Goal: Task Accomplishment & Management: Use online tool/utility

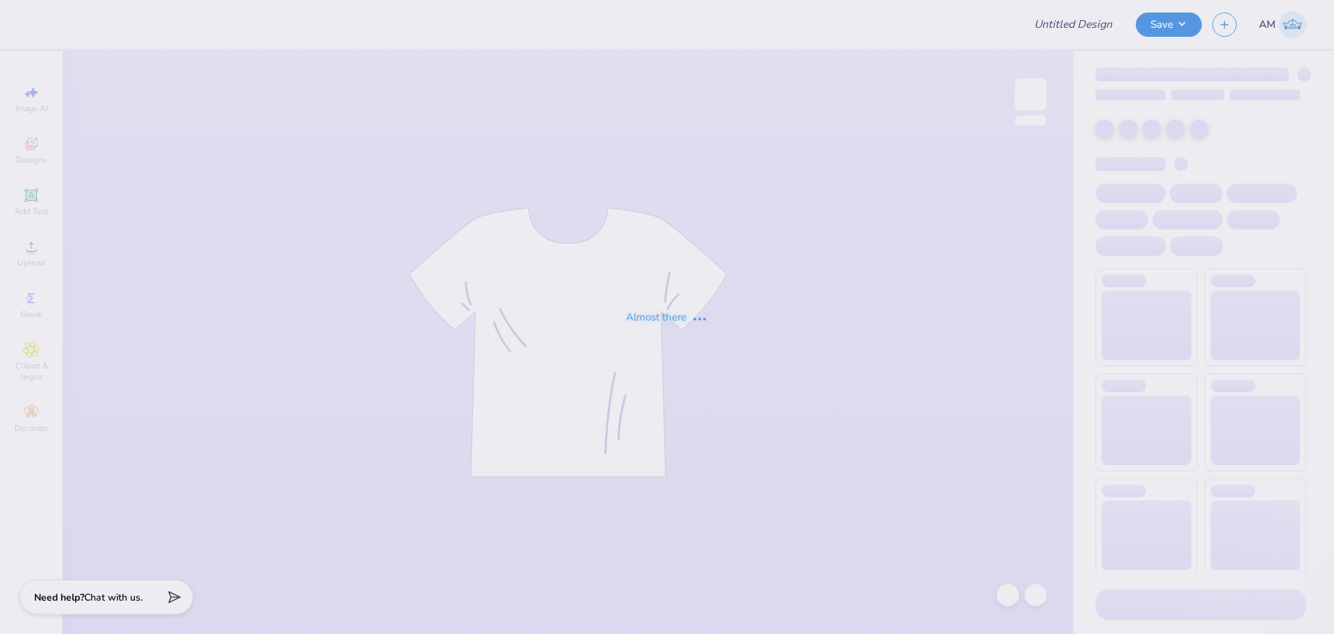
type input "Color Crush 2025"
type input "SNDA"
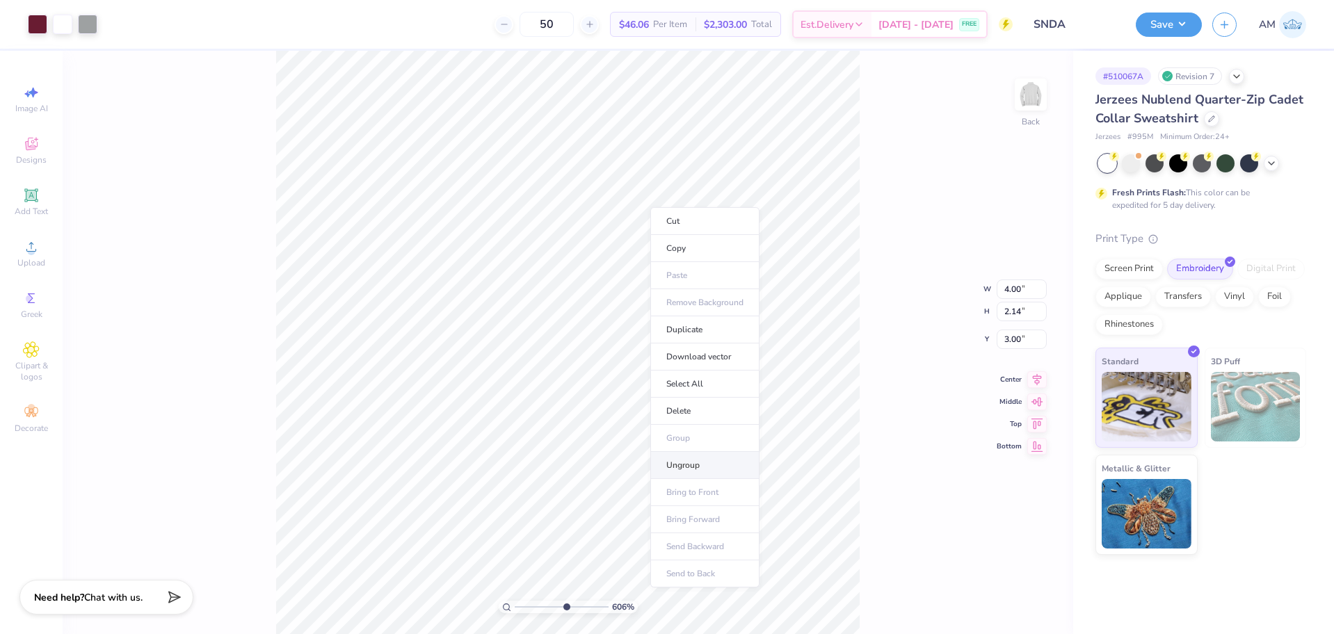
click at [683, 460] on li "Ungroup" at bounding box center [704, 465] width 109 height 27
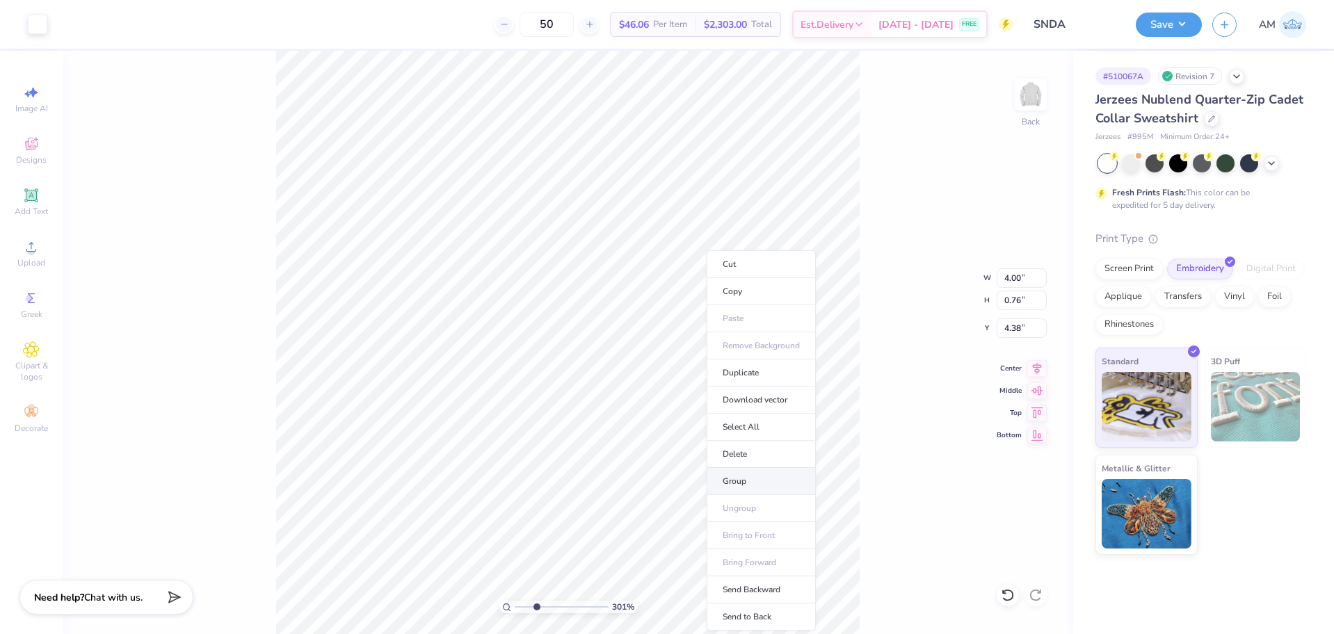
click at [742, 482] on li "Group" at bounding box center [761, 481] width 109 height 27
type input "3.00581987268404"
type input "1.17"
type input "1.04"
type input "3.00"
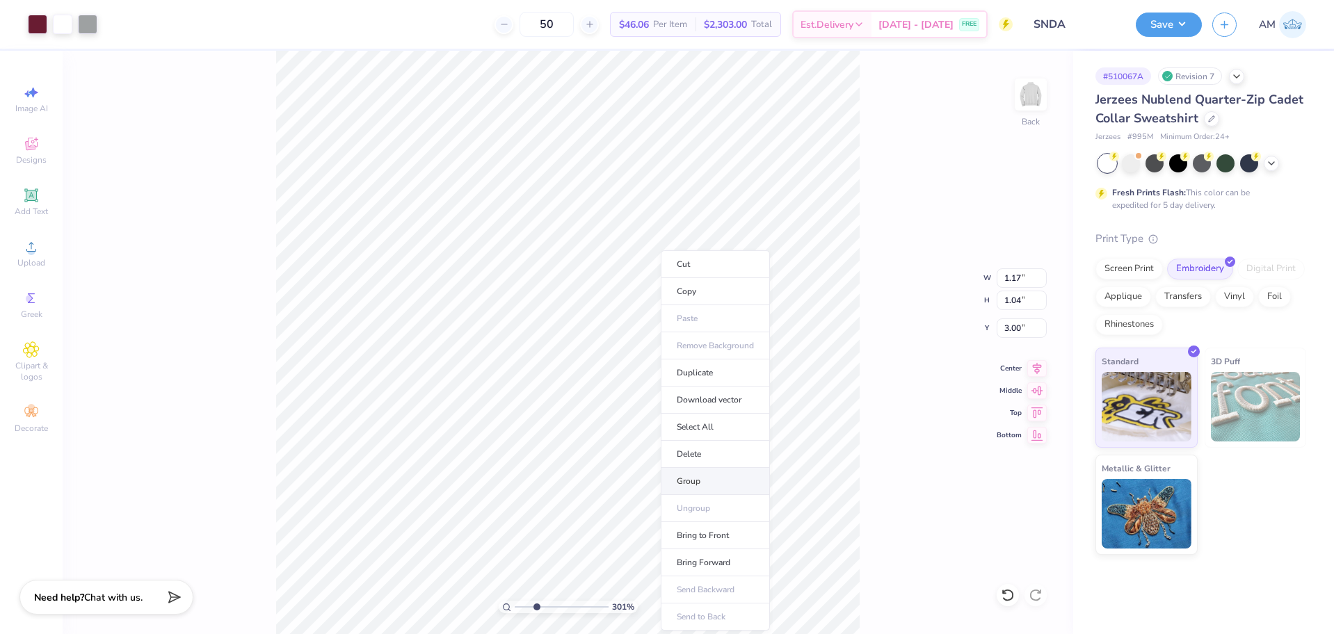
click at [693, 479] on li "Group" at bounding box center [715, 481] width 109 height 27
type input "4.95699908144428"
type input "4.00"
type input "2.14"
click at [1009, 280] on input "4.00" at bounding box center [1022, 277] width 50 height 19
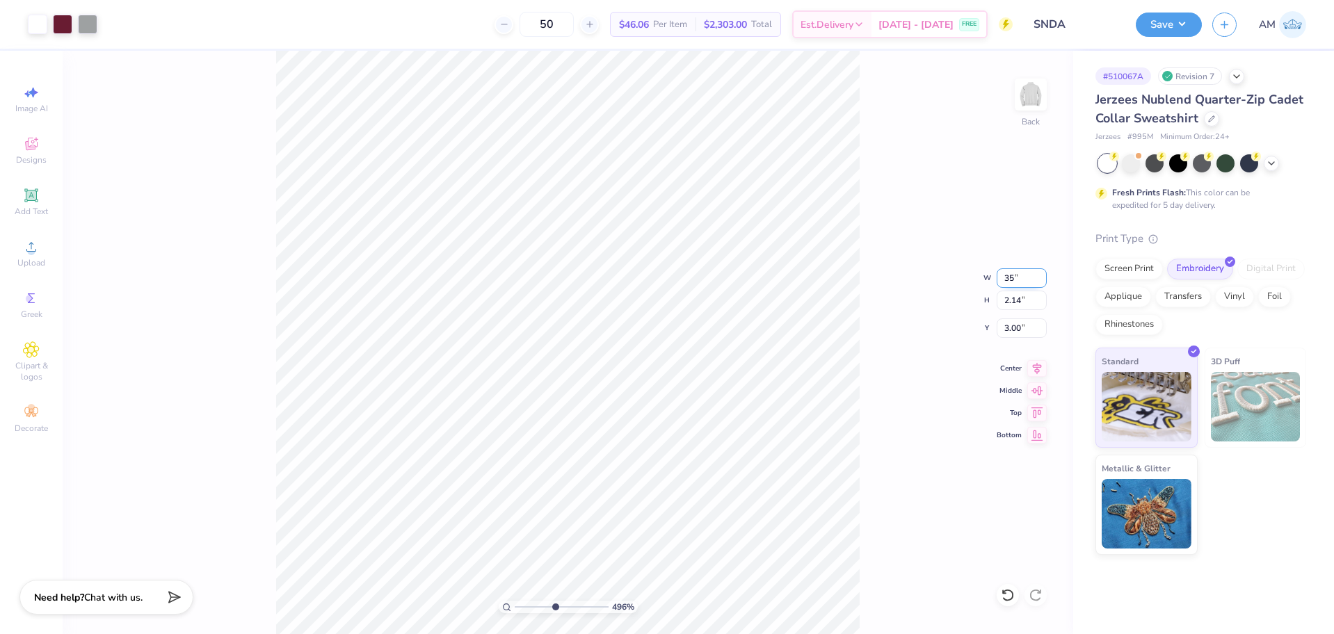
type input "35"
type input "4.95699908144428"
type input "7.45"
type input "3.99"
type input "2.07"
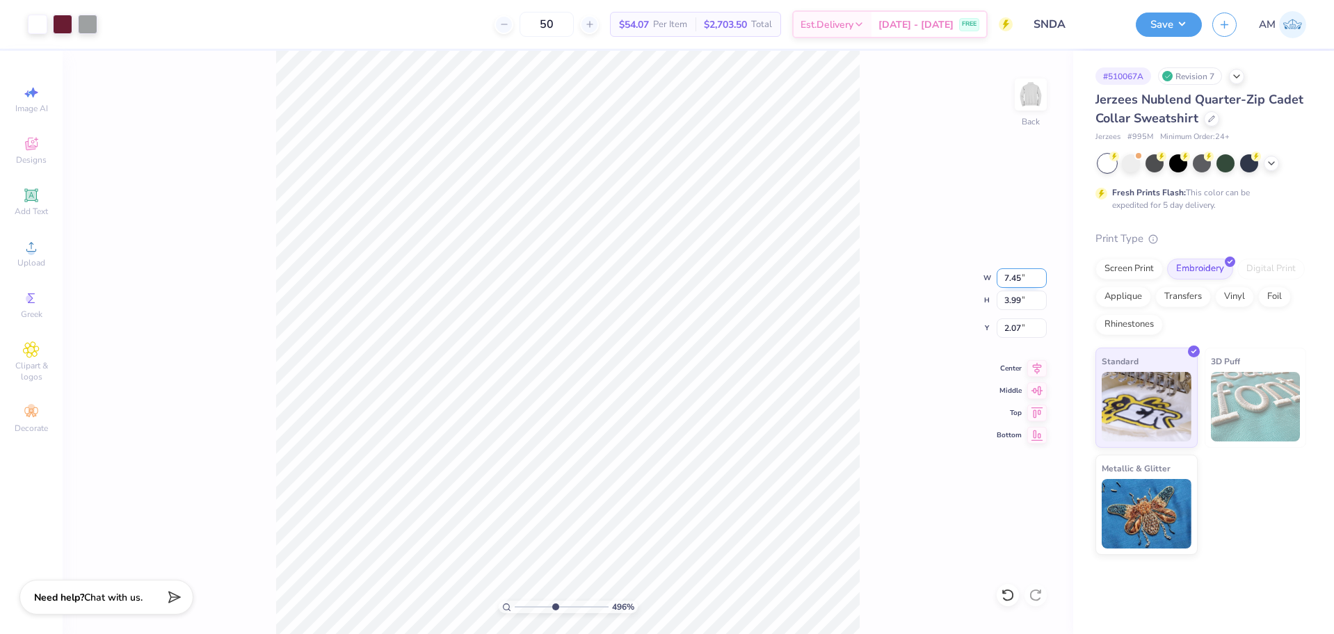
click at [1009, 280] on input "7.45" at bounding box center [1022, 277] width 50 height 19
click at [1005, 598] on icon at bounding box center [1008, 595] width 14 height 14
type input "4.95699908144428"
type input "4.00"
type input "2.14"
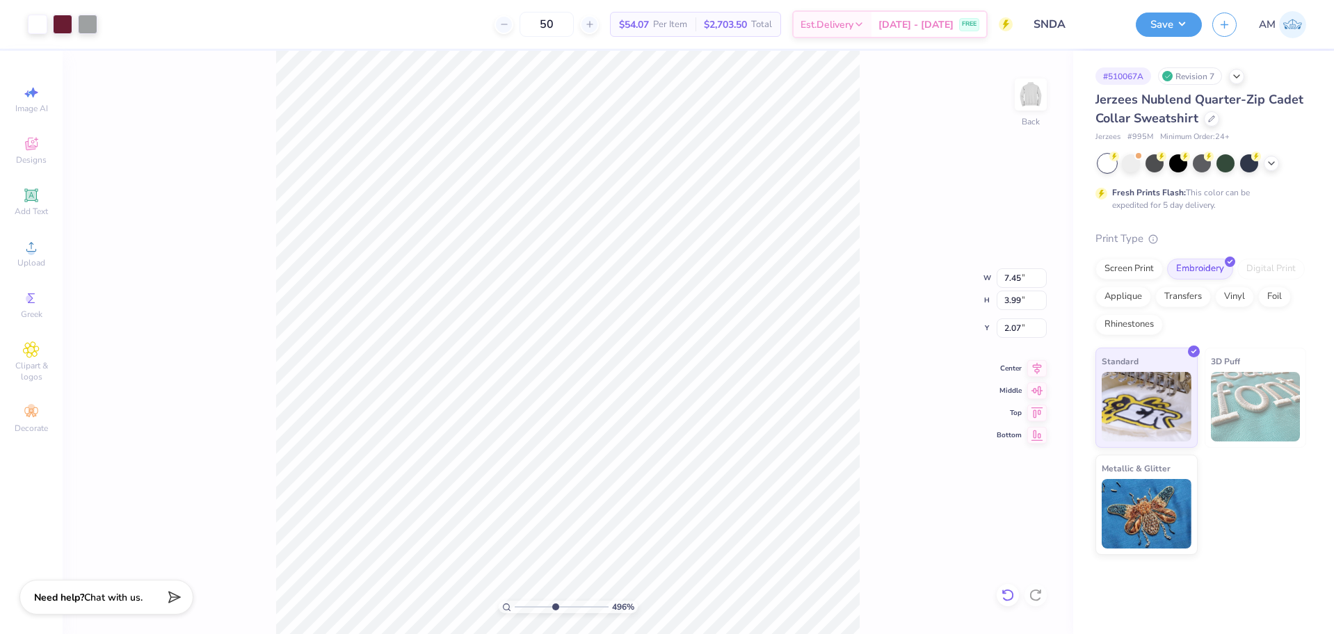
type input "3.00"
click at [1010, 280] on input "4.00" at bounding box center [1022, 277] width 50 height 19
type input "3.5"
type input "4.95699908144428"
type input "3.50"
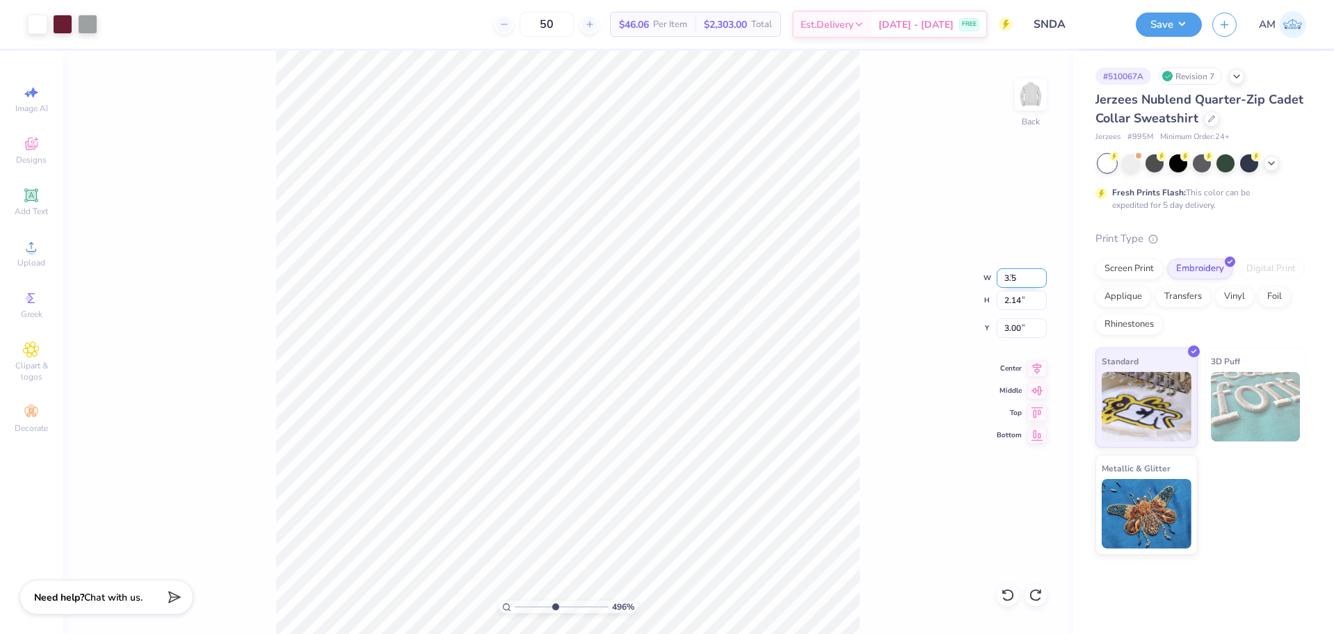
type input "1.88"
click at [1016, 331] on input "3.13" at bounding box center [1022, 328] width 50 height 19
type input "3"
type input "4.95699908144428"
type input "3.00"
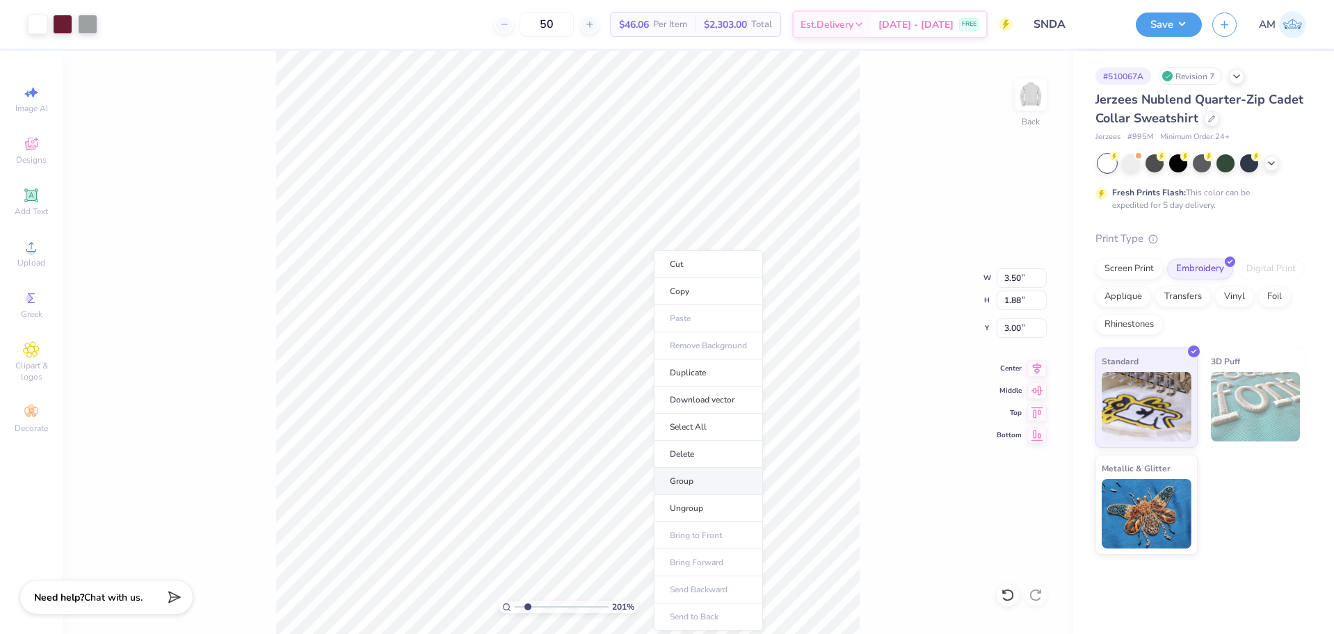
click at [691, 482] on li "Group" at bounding box center [708, 481] width 109 height 27
type input "4.48505384214065"
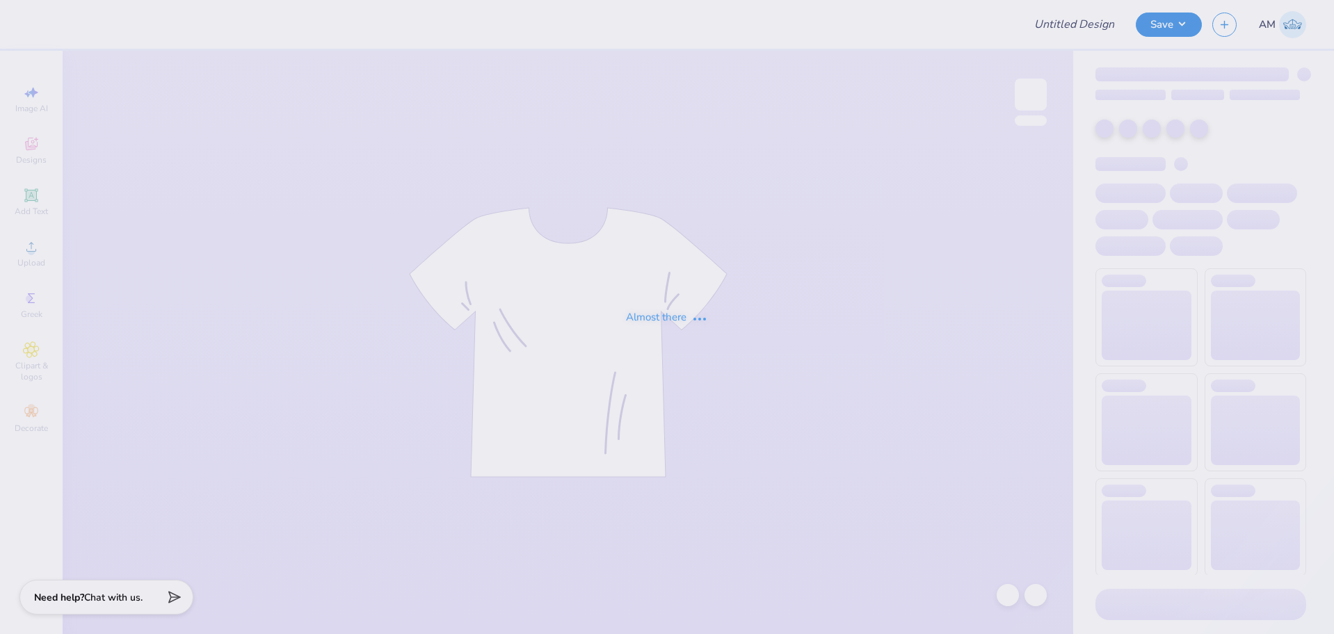
type input "Autism Allies"
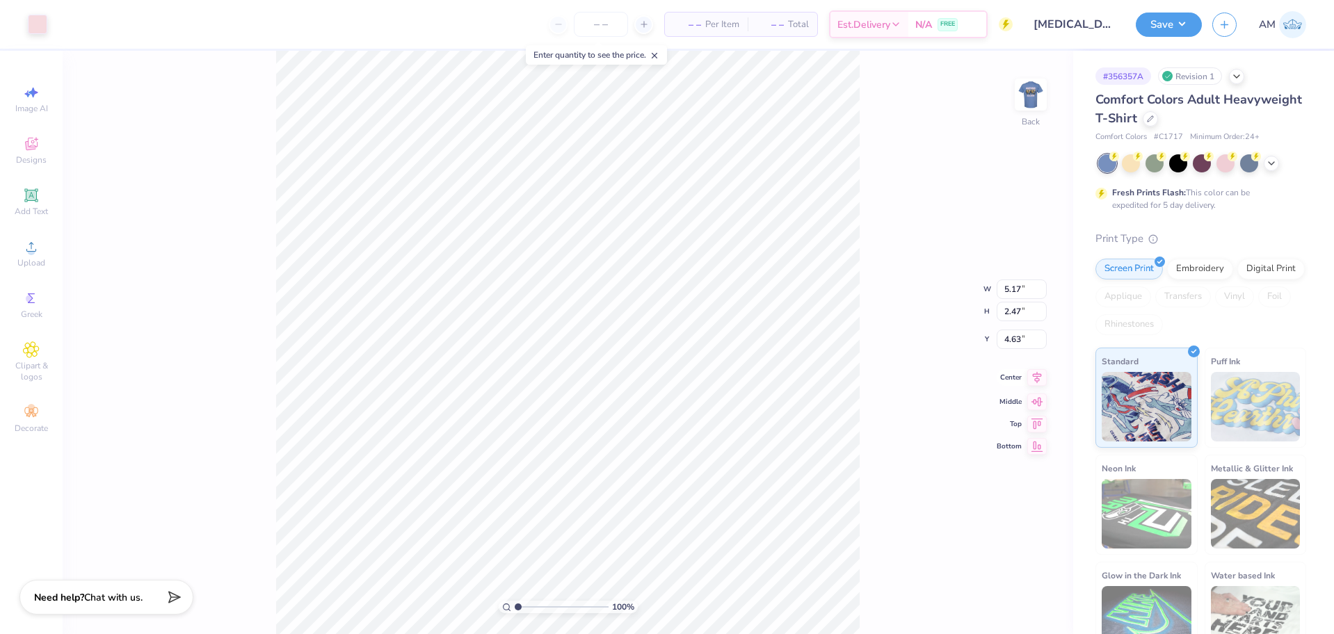
click at [1036, 379] on icon at bounding box center [1037, 378] width 9 height 12
click at [578, 451] on li "Group" at bounding box center [606, 454] width 109 height 27
click at [1017, 282] on input "5.17" at bounding box center [1022, 277] width 50 height 19
type input "4.00"
type input "1.91"
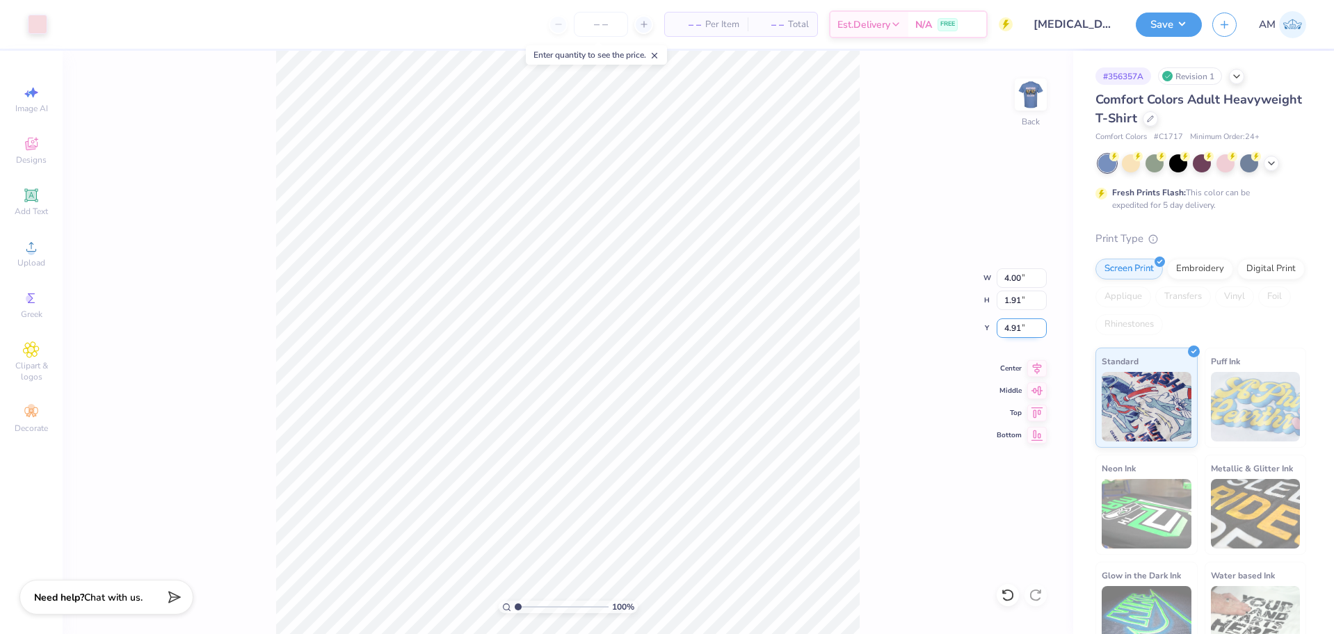
click at [1011, 335] on input "4.91" at bounding box center [1022, 328] width 50 height 19
type input "3.00"
type input "2.01445811466782"
type input "3.29"
type input "2.01445811466782"
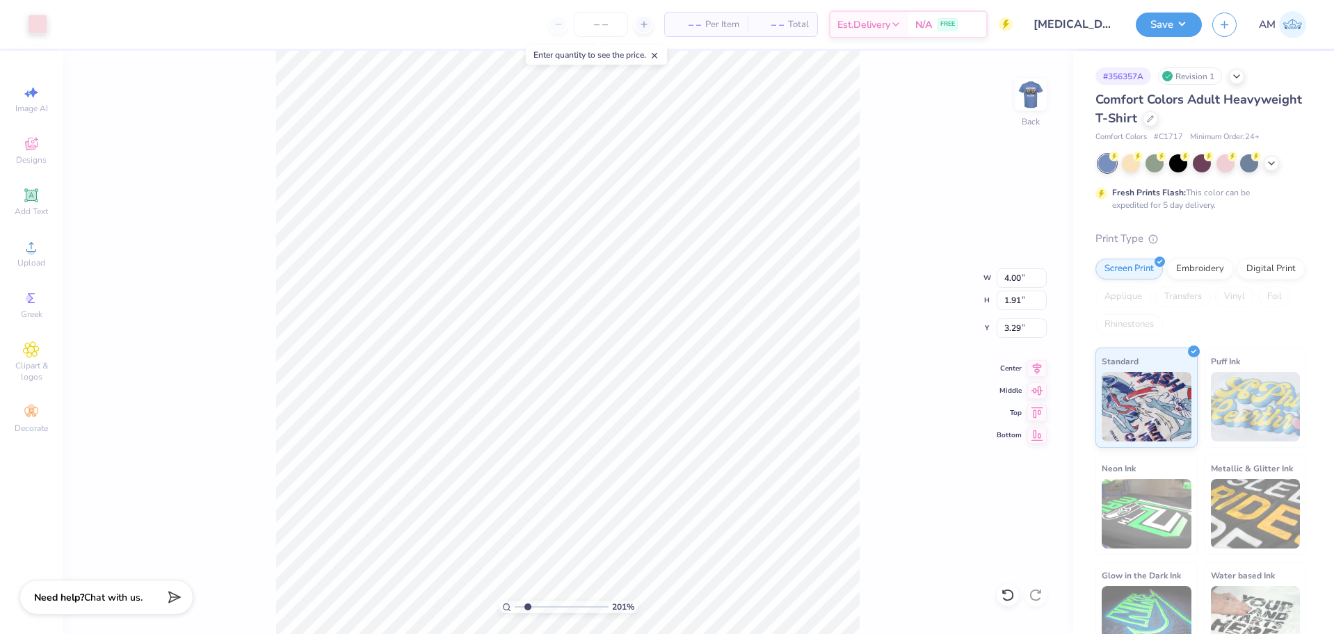
type input "3.00"
type input "1"
click at [1031, 95] on img at bounding box center [1031, 95] width 56 height 56
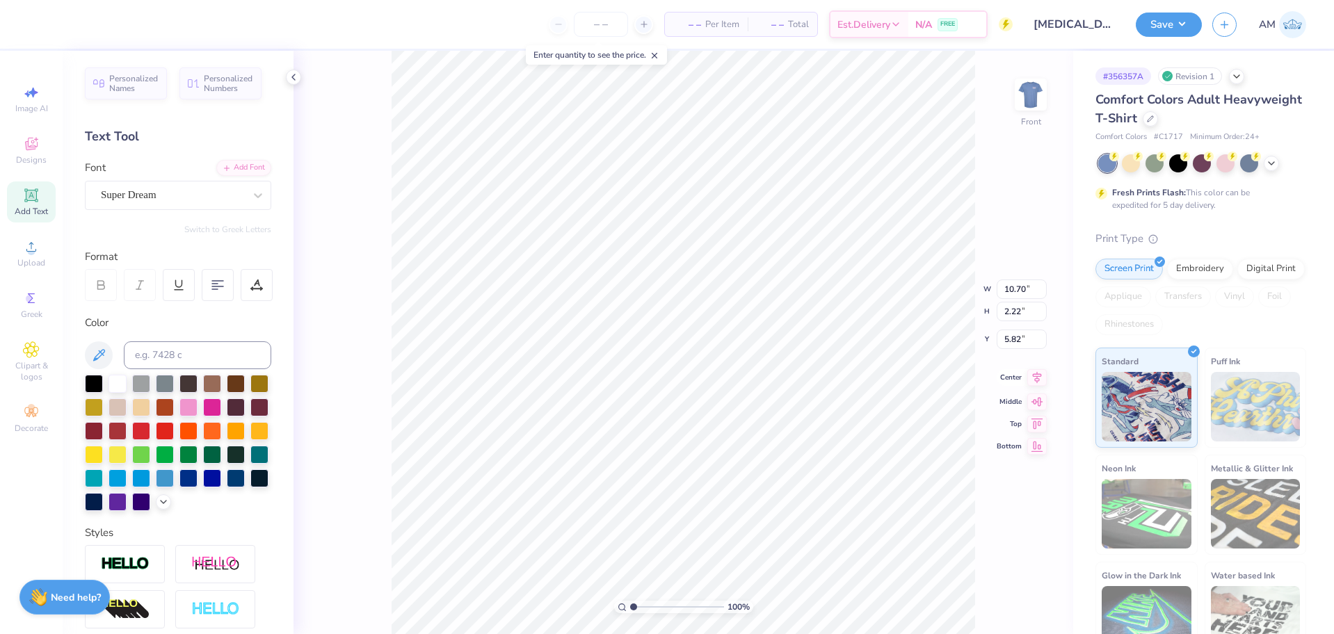
click at [1036, 378] on icon at bounding box center [1036, 377] width 19 height 17
click at [1034, 367] on icon at bounding box center [1036, 366] width 19 height 17
type input "8.06"
type input "1.83"
type input "14.24"
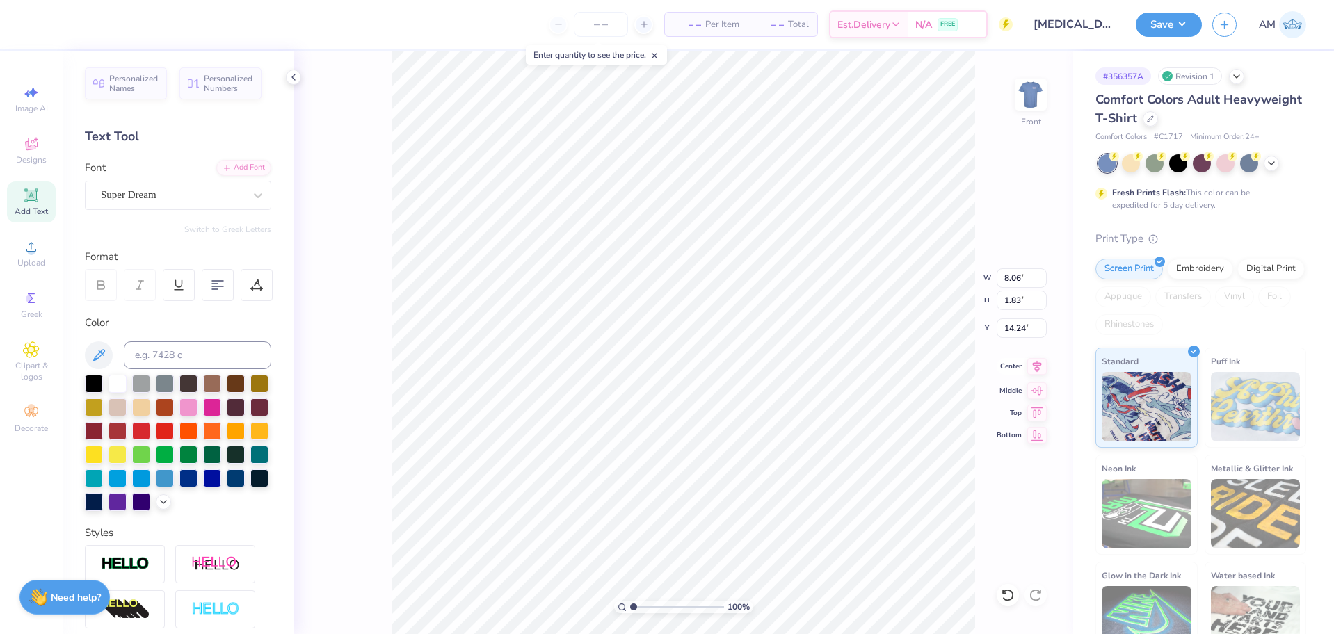
click at [1034, 369] on icon at bounding box center [1036, 366] width 19 height 17
click at [688, 441] on li "Group" at bounding box center [703, 442] width 109 height 27
click at [291, 82] on icon at bounding box center [293, 77] width 11 height 11
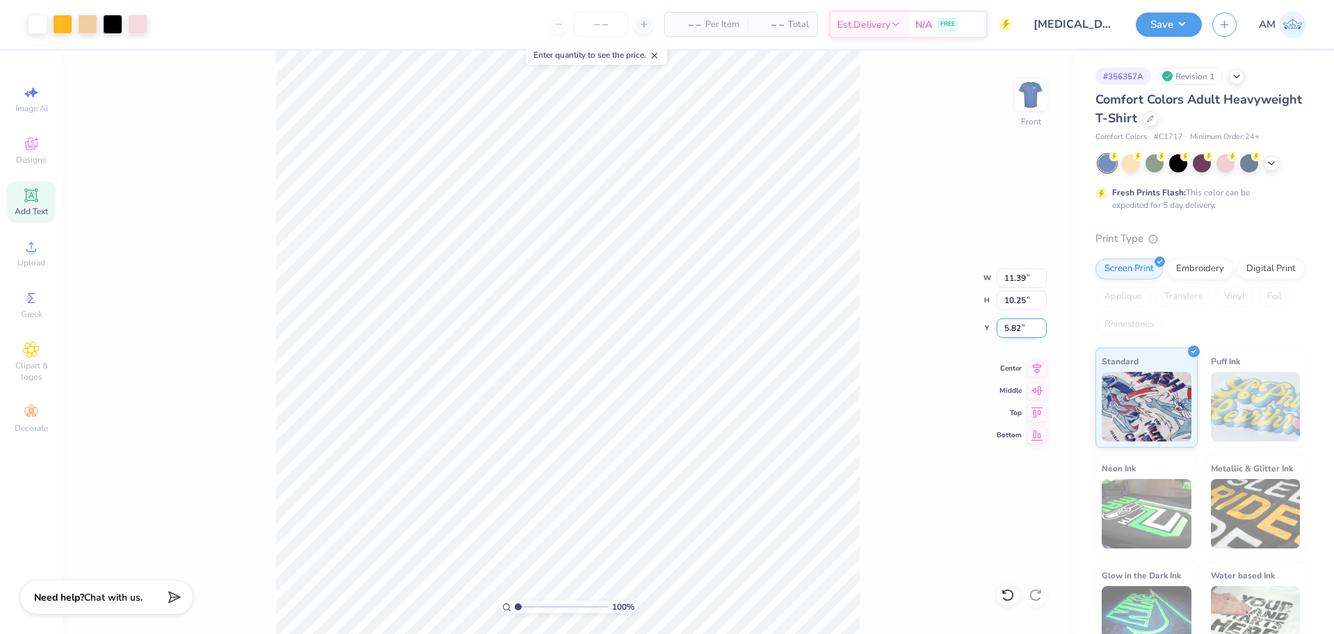
click at [1015, 329] on input "5.82" at bounding box center [1022, 328] width 50 height 19
type input "5.80"
click at [1025, 368] on div "Center" at bounding box center [1022, 366] width 50 height 17
click at [1176, 24] on button "Save" at bounding box center [1169, 22] width 66 height 24
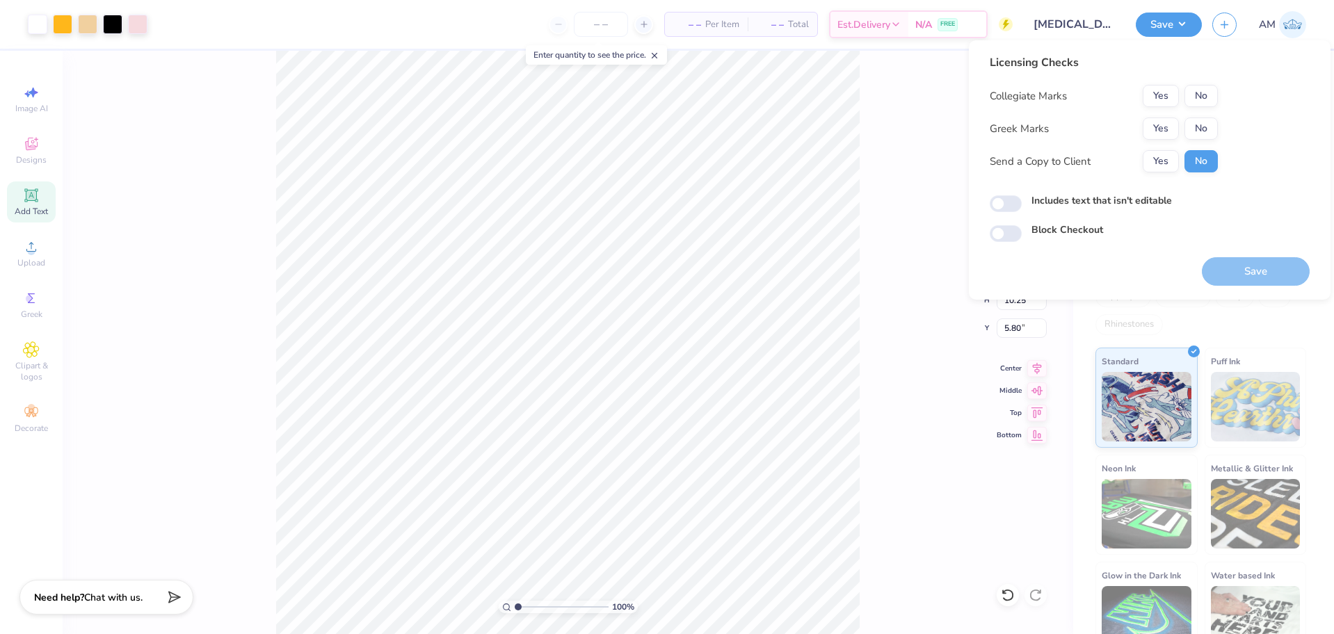
click at [1201, 108] on div "Collegiate Marks Yes No Greek Marks Yes No Send a Copy to Client Yes No" at bounding box center [1104, 129] width 228 height 88
click at [1201, 98] on button "No" at bounding box center [1201, 96] width 33 height 22
drag, startPoint x: 1200, startPoint y: 128, endPoint x: 1173, endPoint y: 149, distance: 33.7
click at [1199, 128] on button "No" at bounding box center [1201, 129] width 33 height 22
click at [1157, 161] on button "Yes" at bounding box center [1161, 161] width 36 height 22
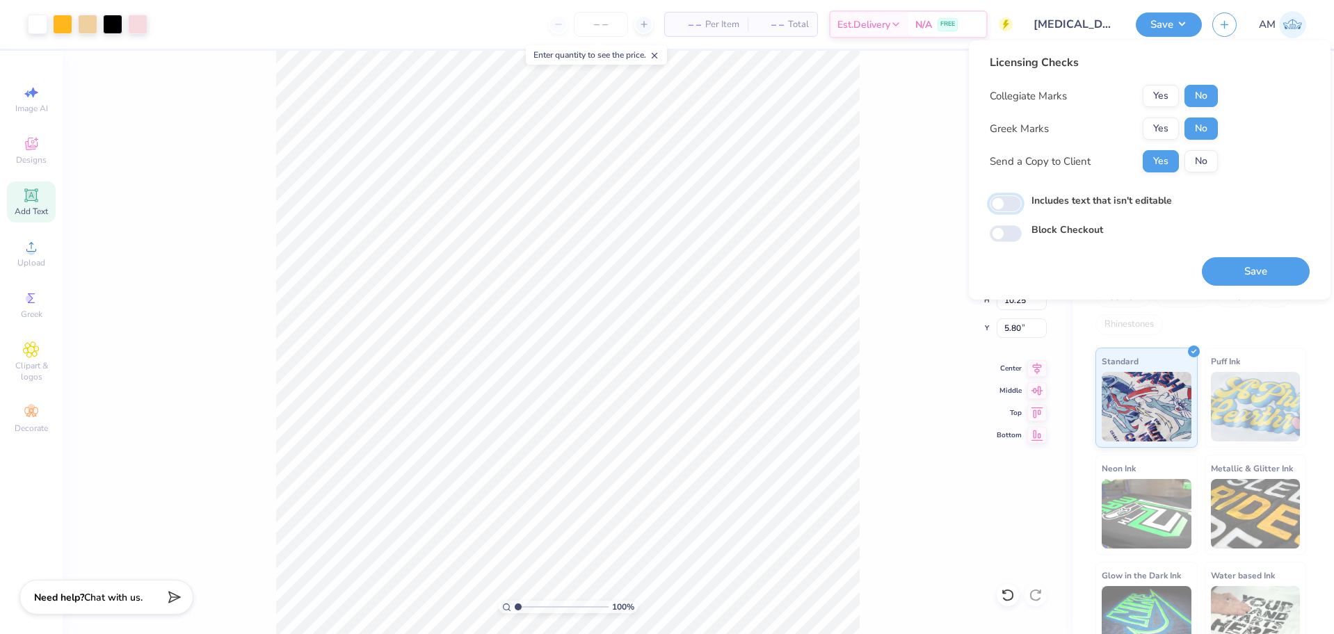
click at [1006, 200] on input "Includes text that isn't editable" at bounding box center [1006, 203] width 32 height 17
click at [1003, 205] on input "Includes text that isn't editable" at bounding box center [1006, 203] width 32 height 17
checkbox input "false"
click at [1264, 271] on button "Save" at bounding box center [1256, 271] width 108 height 29
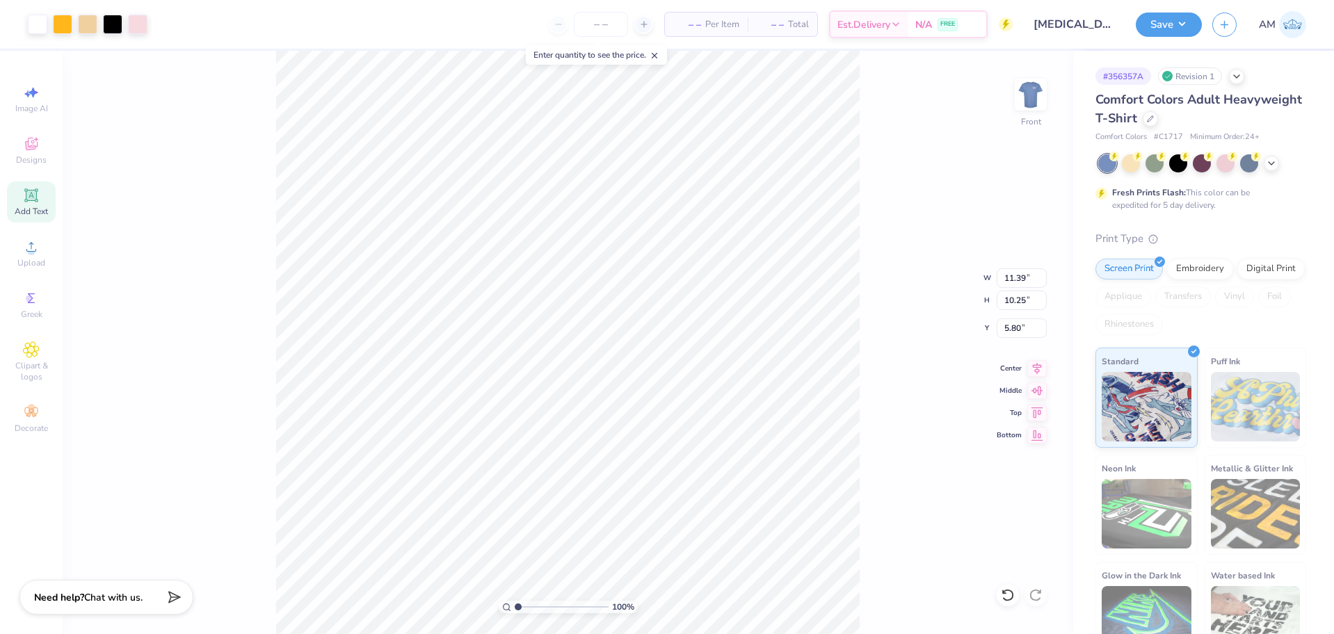
click at [1158, 17] on div "Design Saved" at bounding box center [1199, 14] width 247 height 6
click at [1181, 31] on button "Save" at bounding box center [1169, 22] width 66 height 24
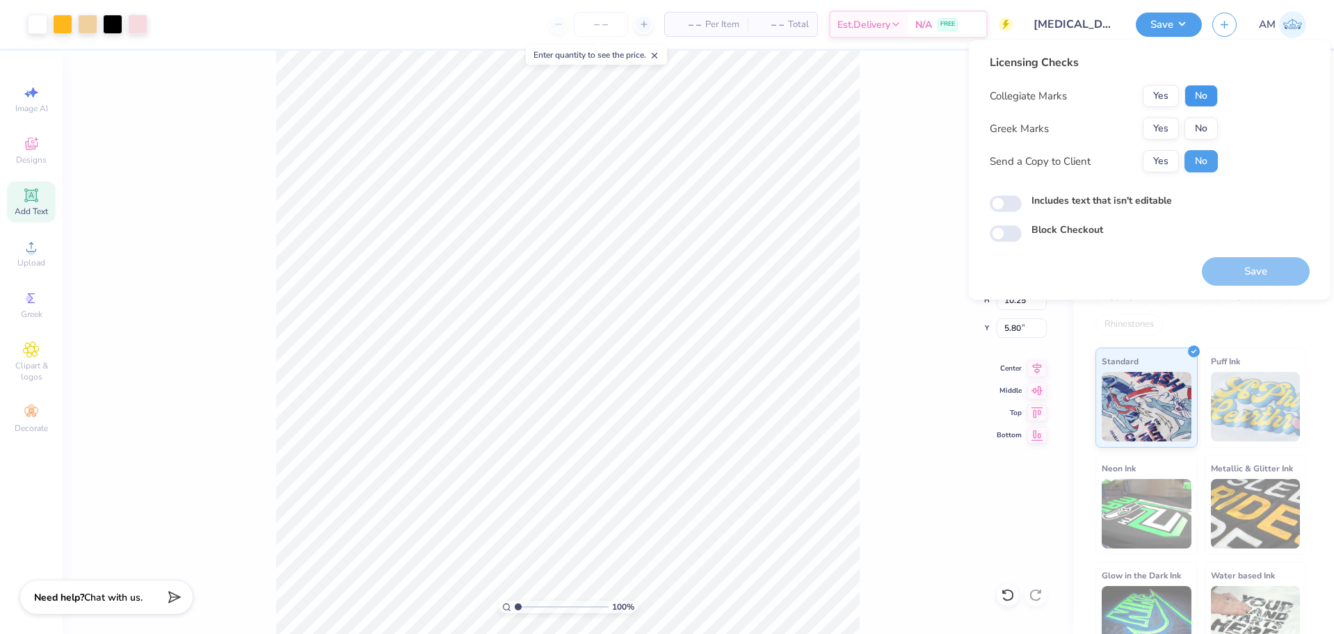
click at [1197, 95] on button "No" at bounding box center [1201, 96] width 33 height 22
click at [1197, 129] on button "No" at bounding box center [1201, 129] width 33 height 22
click at [1156, 161] on button "Yes" at bounding box center [1161, 161] width 36 height 22
click at [1003, 205] on input "Includes text that isn't editable" at bounding box center [1006, 203] width 32 height 17
click at [1006, 209] on input "Includes text that isn't editable" at bounding box center [1006, 203] width 32 height 17
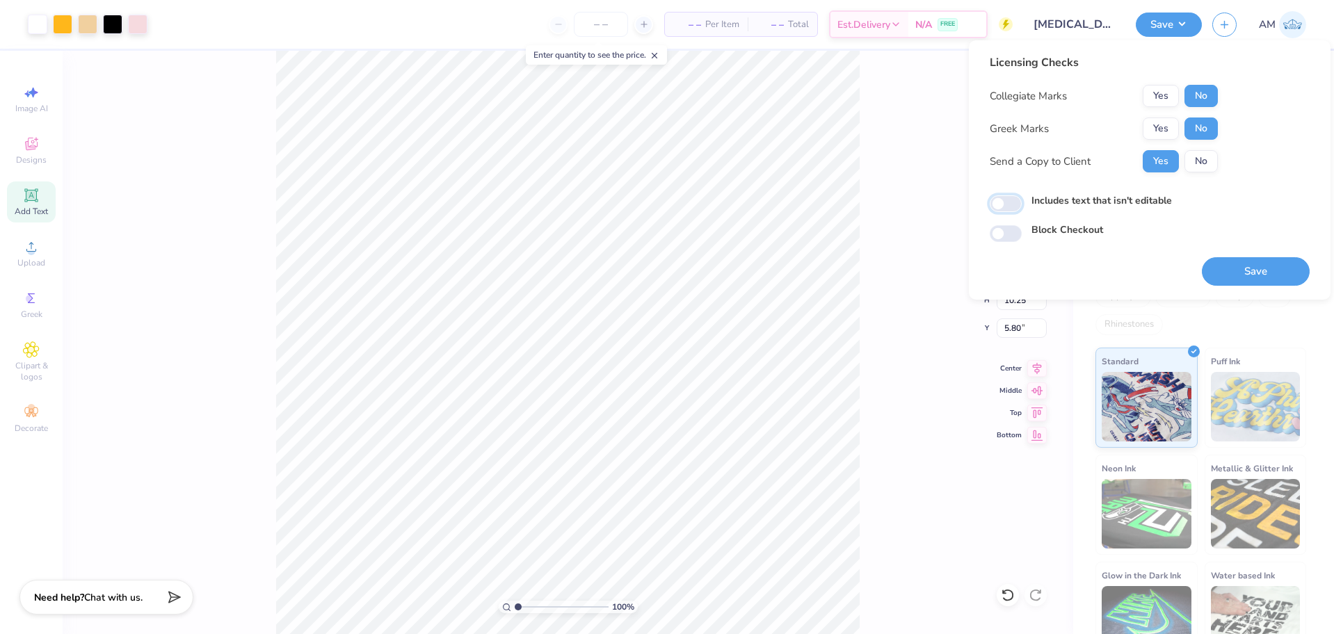
checkbox input "false"
click at [1232, 282] on button "Save" at bounding box center [1256, 271] width 108 height 29
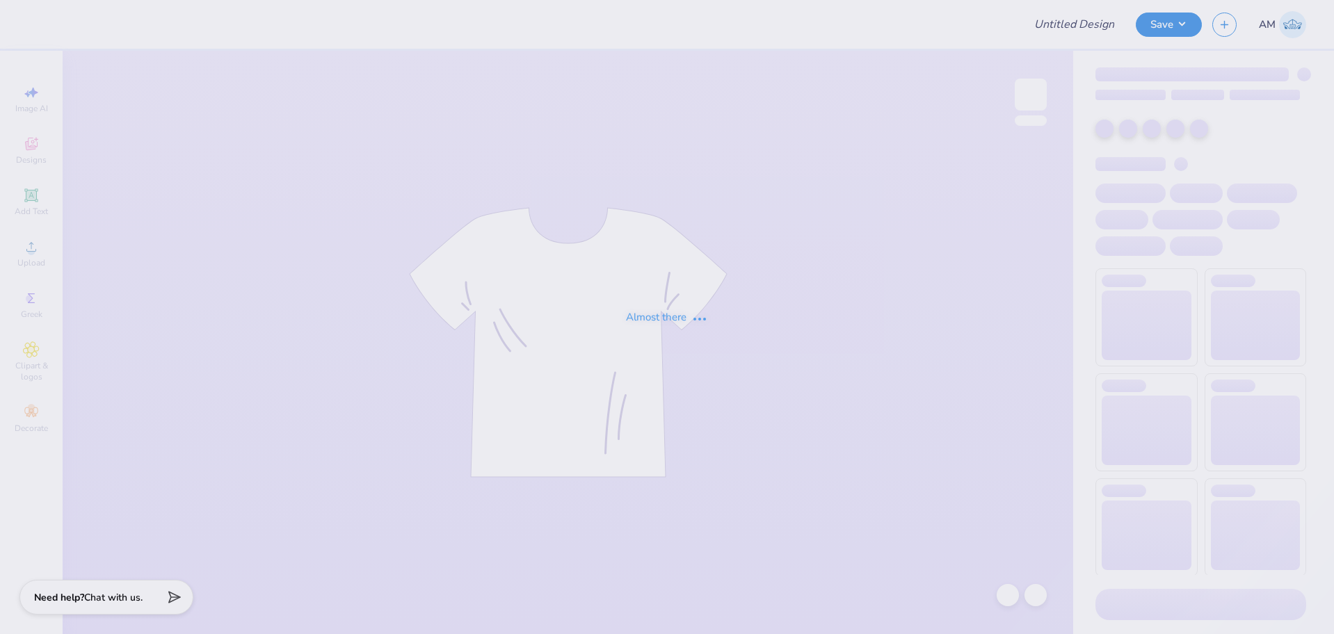
type input "SNDA"
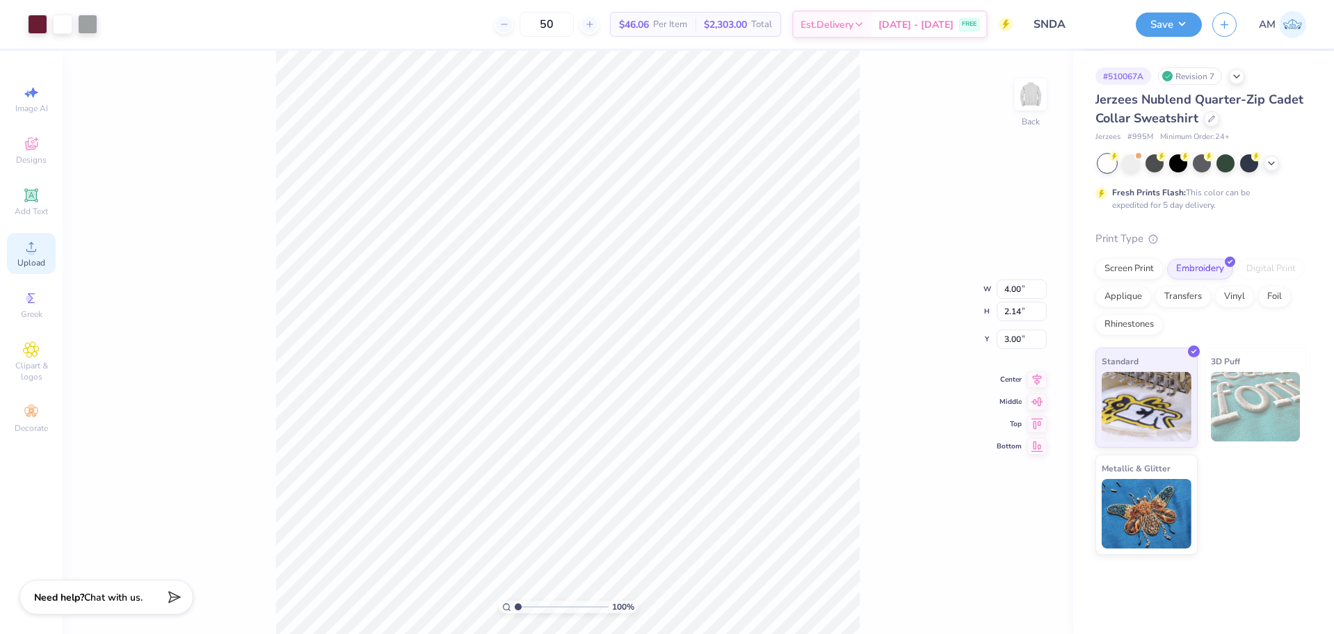
click at [45, 264] on span "Upload" at bounding box center [31, 262] width 28 height 11
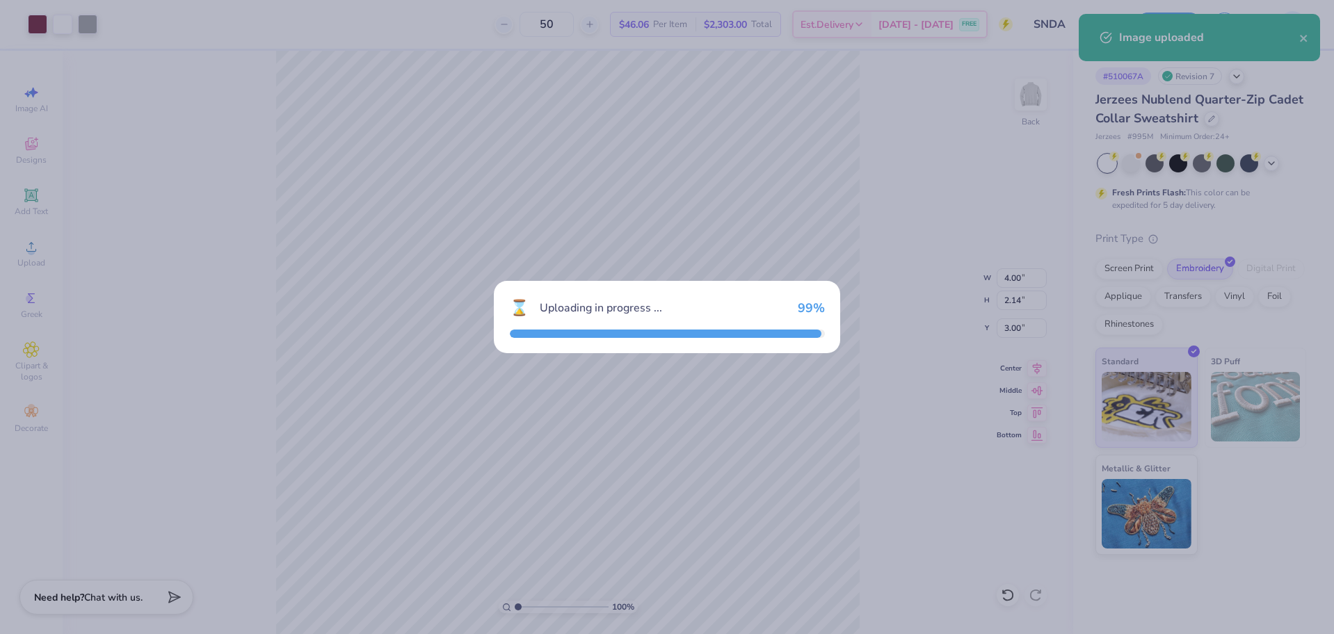
type input "7.94"
type input "4.25"
type input "9.87"
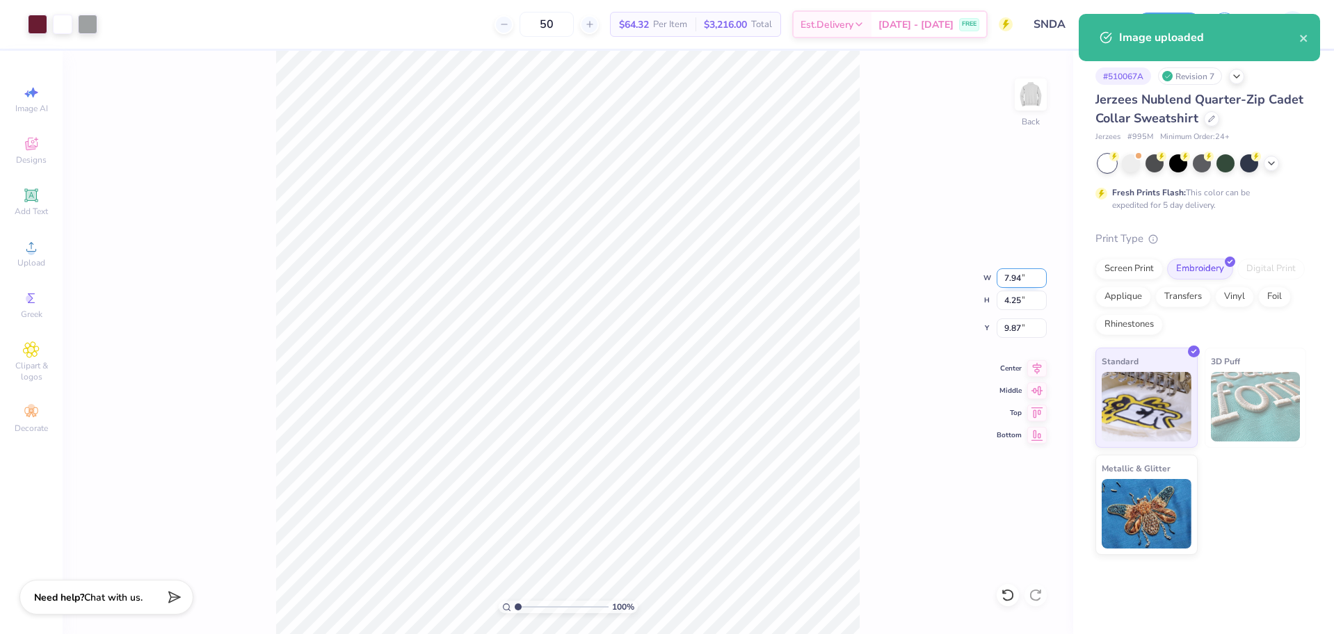
click at [1018, 278] on input "7.94" at bounding box center [1022, 277] width 50 height 19
type input "4.00"
type input "2.14"
type input "10.93"
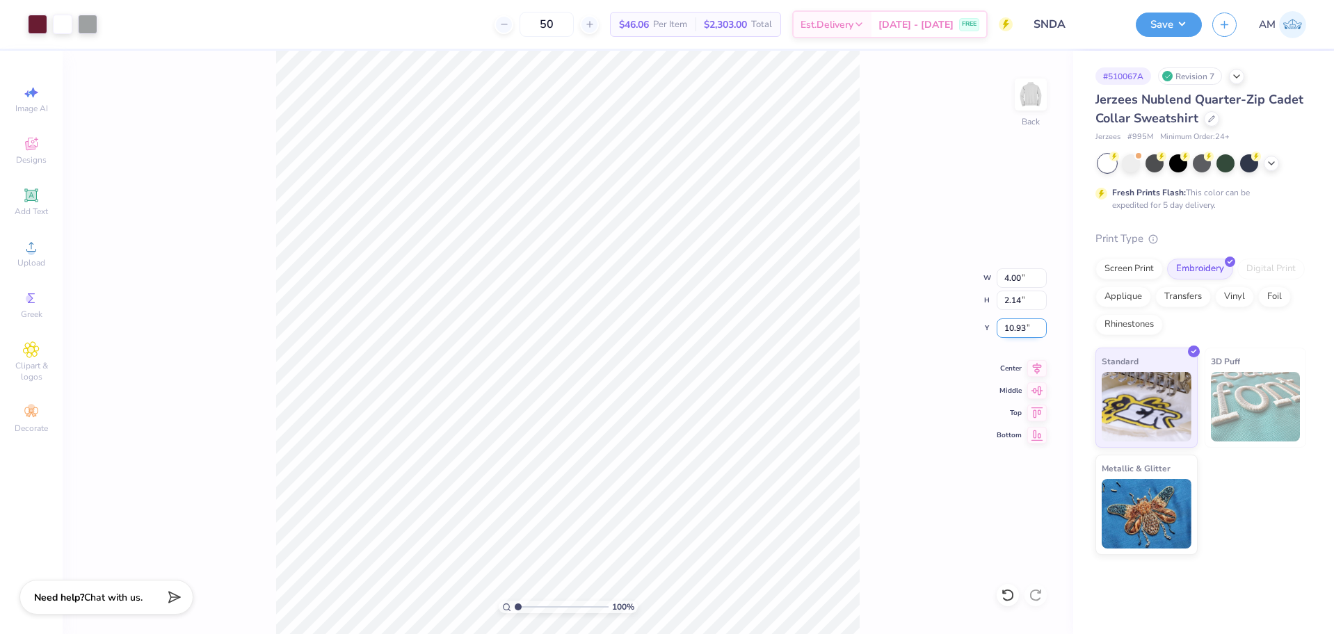
click at [1013, 330] on input "10.93" at bounding box center [1022, 328] width 50 height 19
type input "3.00"
type input "3.32211092047231"
